Goal: Task Accomplishment & Management: Manage account settings

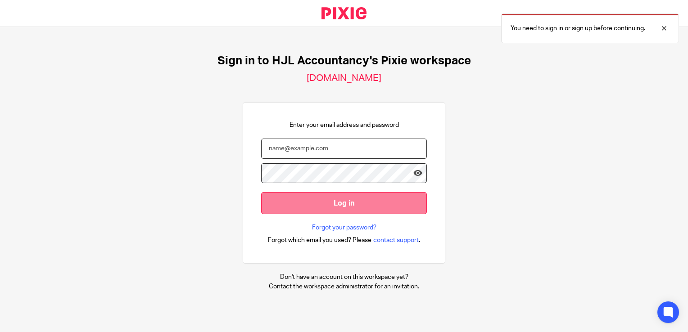
type input "syed@hjlaccountancy.com"
click at [306, 204] on input "Log in" at bounding box center [344, 203] width 166 height 22
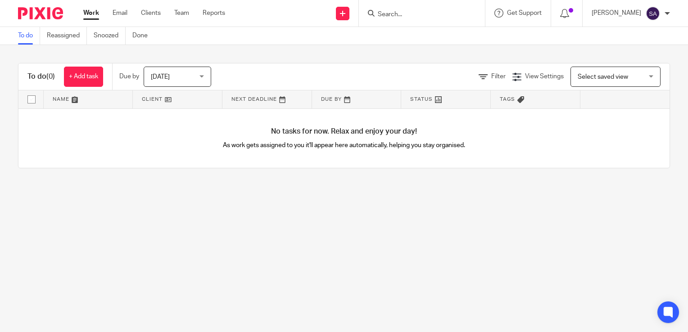
click at [204, 78] on div "Today Today" at bounding box center [178, 77] width 68 height 20
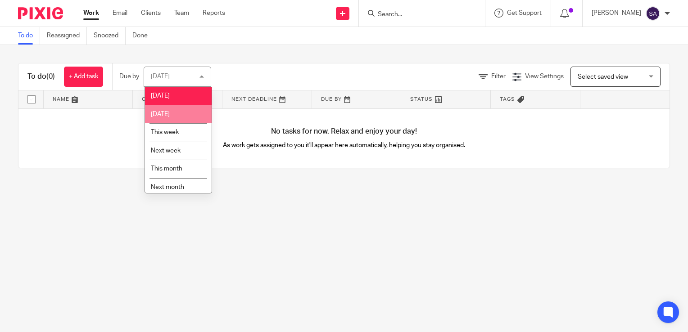
scroll to position [23, 0]
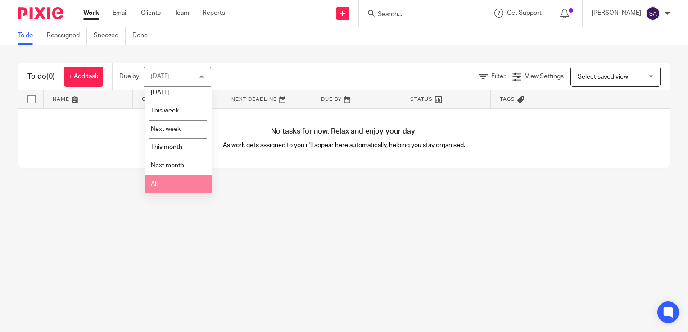
click at [157, 187] on li "All" at bounding box center [178, 184] width 67 height 18
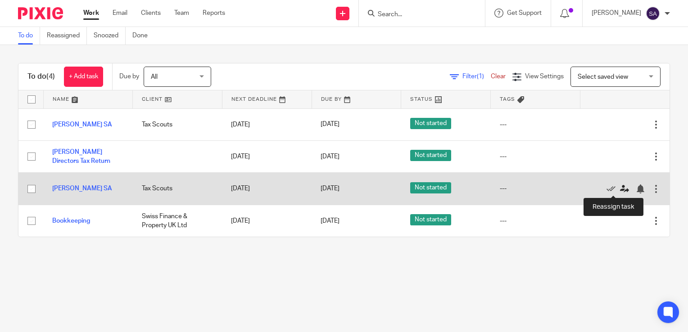
click at [620, 190] on icon at bounding box center [624, 189] width 9 height 9
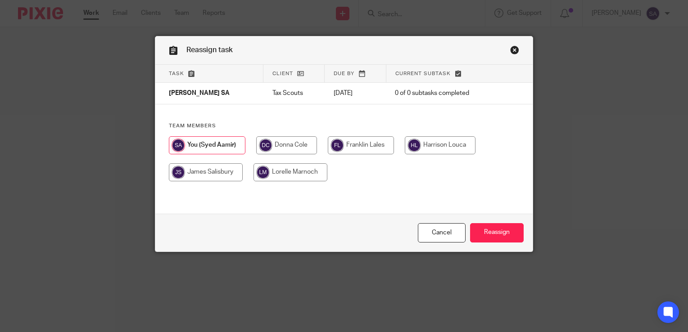
click at [507, 51] on div "Reassign task Task Client Due by Current subtask Nimrit SA Tax Scouts 16 Sep 20…" at bounding box center [344, 144] width 378 height 216
click at [511, 50] on link "Close this dialog window" at bounding box center [514, 51] width 9 height 12
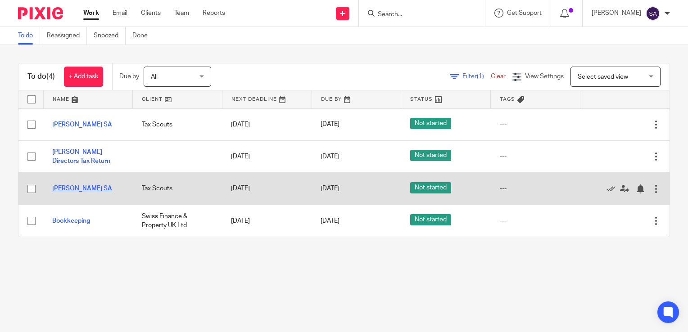
click at [59, 188] on link "[PERSON_NAME] SA" at bounding box center [82, 189] width 60 height 6
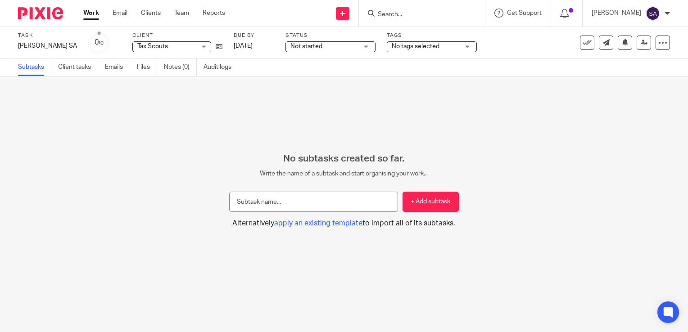
click at [392, 44] on span "No tags selected" at bounding box center [416, 46] width 48 height 6
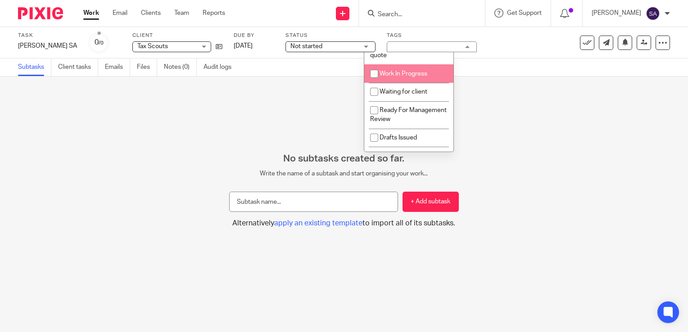
scroll to position [34, 0]
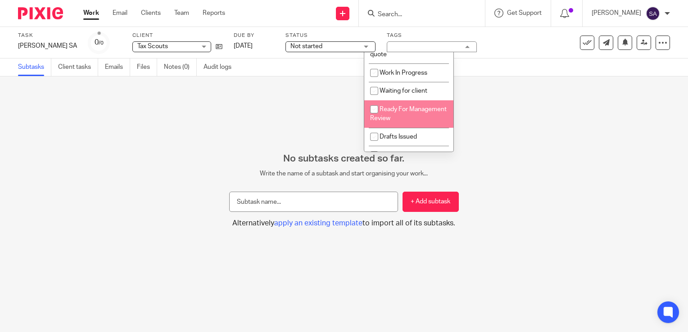
click at [375, 109] on input "checkbox" at bounding box center [374, 109] width 17 height 17
checkbox input "true"
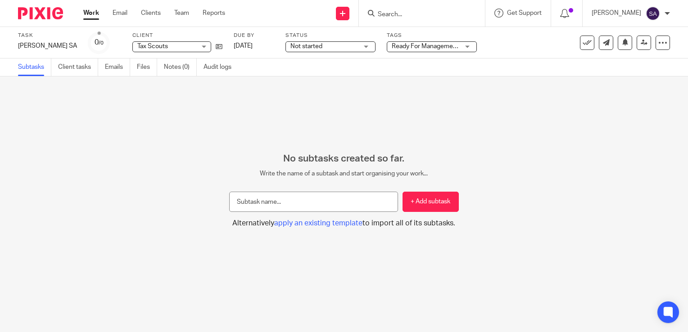
click at [247, 111] on div "No subtasks created so far. Write the name of a subtask and start organising yo…" at bounding box center [344, 205] width 688 height 256
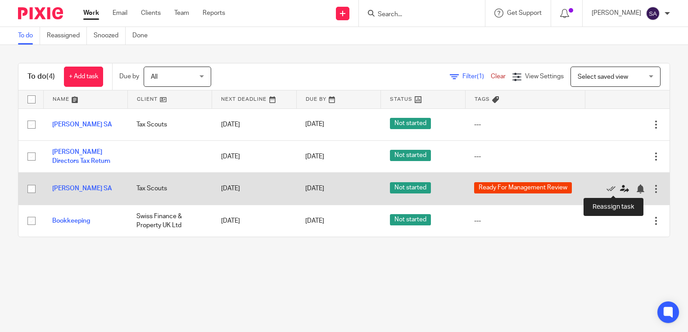
click at [620, 188] on icon at bounding box center [624, 189] width 9 height 9
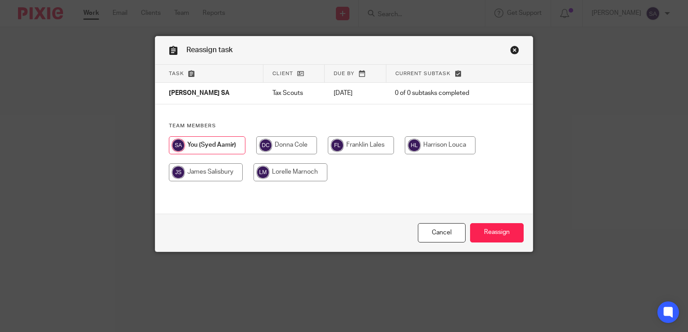
click at [288, 146] on input "radio" at bounding box center [286, 145] width 61 height 18
radio input "true"
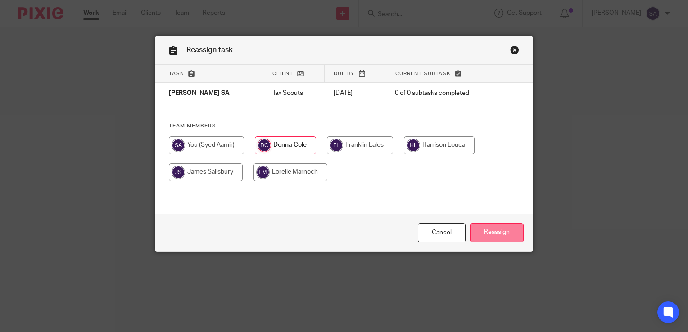
click at [506, 235] on input "Reassign" at bounding box center [497, 232] width 54 height 19
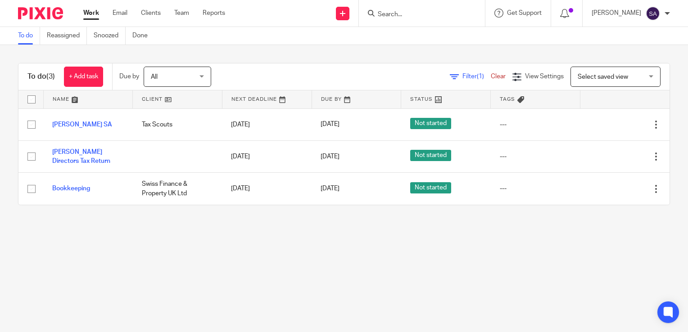
click at [667, 16] on div "[PERSON_NAME]" at bounding box center [631, 13] width 78 height 14
click at [636, 64] on span "Logout" at bounding box center [629, 62] width 20 height 6
